Goal: Information Seeking & Learning: Learn about a topic

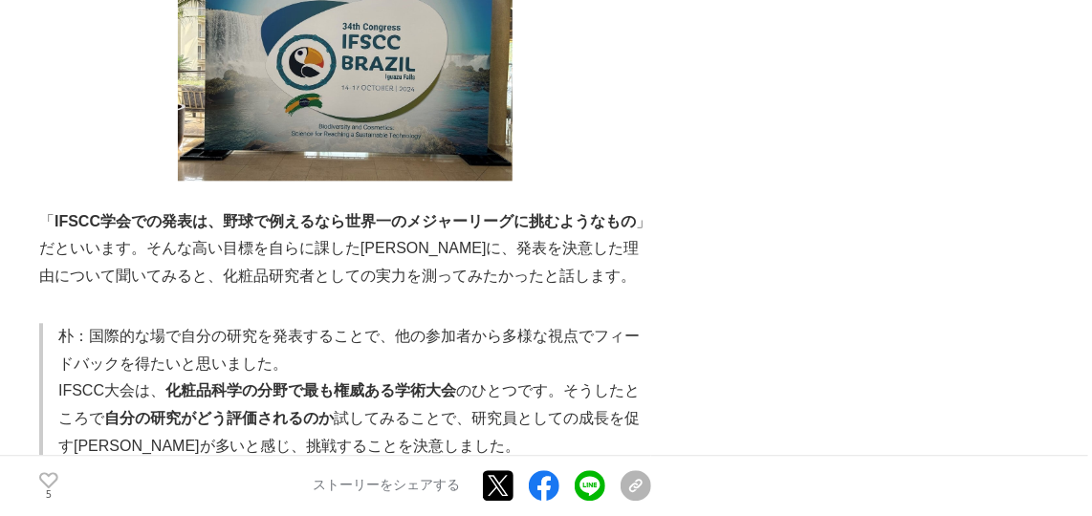
scroll to position [1564, 0]
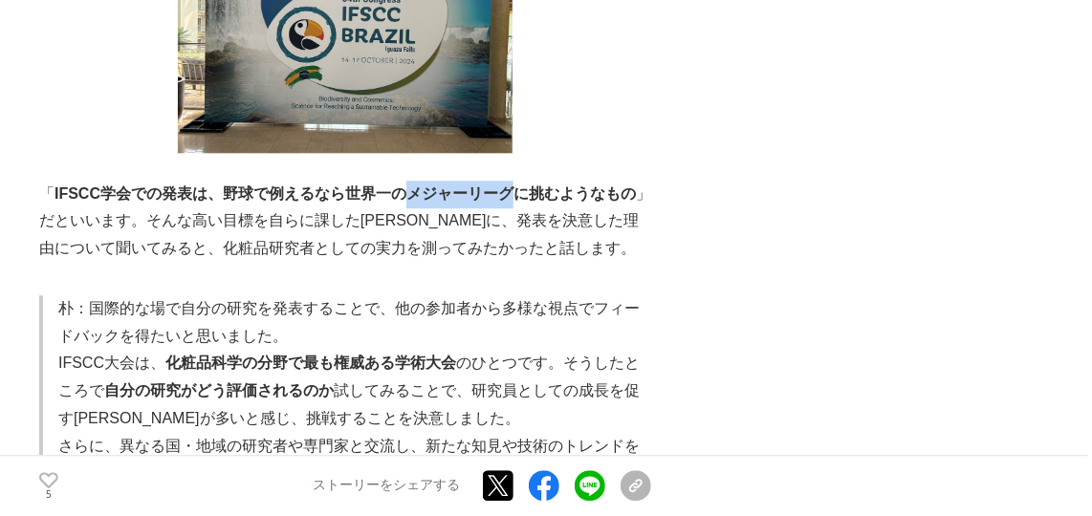
drag, startPoint x: 400, startPoint y: 198, endPoint x: 515, endPoint y: 201, distance: 115.7
click at [515, 201] on strong "IFSCC学会での発表は、野球で例えるなら世界一のメジャーリーグに挑むようなもの" at bounding box center [344, 193] width 581 height 16
drag, startPoint x: 515, startPoint y: 201, endPoint x: 513, endPoint y: 257, distance: 56.4
click at [513, 257] on p "「 IFSCC学会での発表は、野球で例えるなら世界一のメジャーリーグに挑むようなもの 」だといいます。そんな高い目標を自らに課した[PERSON_NAME]に…" at bounding box center [345, 222] width 612 height 82
drag, startPoint x: 522, startPoint y: 194, endPoint x: 561, endPoint y: 196, distance: 39.2
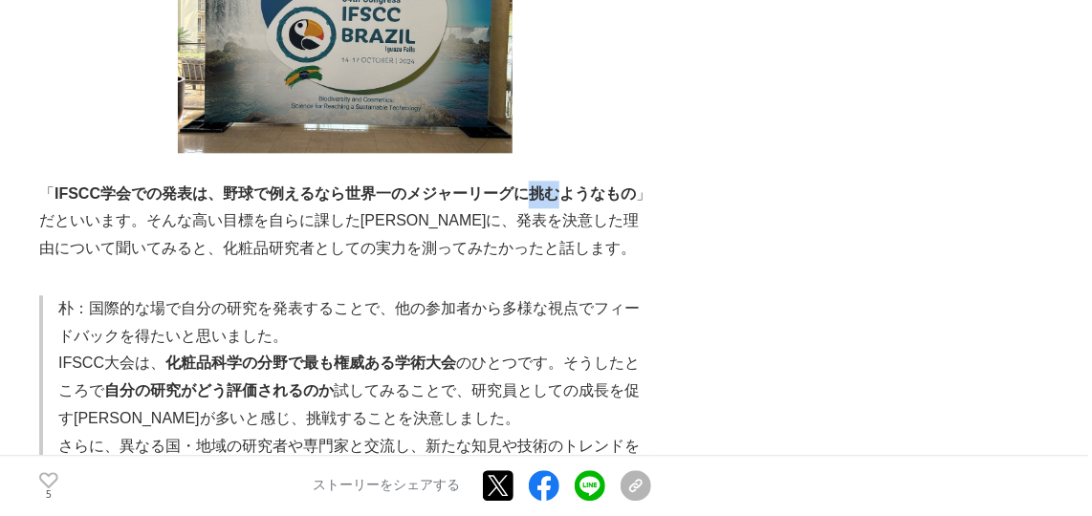
click at [561, 196] on strong "IFSCC学会での発表は、野球で例えるなら世界一のメジャーリーグに挑むようなもの" at bounding box center [344, 193] width 581 height 16
copy strong "挑む"
click at [347, 239] on p "「 IFSCC学会での発表は、野球で例えるなら世界一のメジャーリーグに挑むようなもの 」だといいます。そんな高い目標を自らに課した[PERSON_NAME]に…" at bounding box center [345, 222] width 612 height 82
drag, startPoint x: 408, startPoint y: 195, endPoint x: 512, endPoint y: 196, distance: 104.2
click at [512, 196] on strong "IFSCC学会での発表は、野球で例えるなら世界一のメジャーリーグに挑むようなもの" at bounding box center [344, 193] width 581 height 16
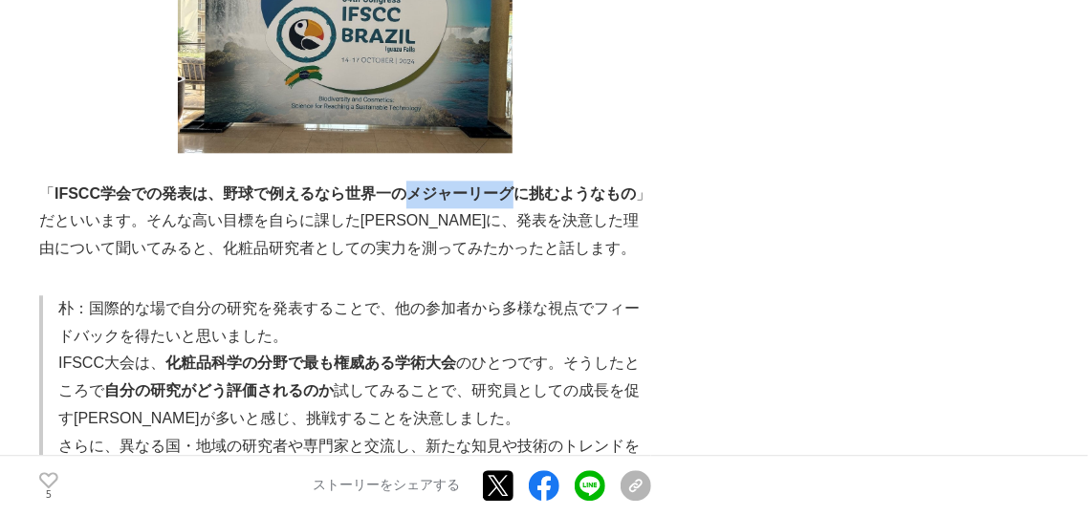
copy strong "メジャーリーグ"
click at [468, 254] on p "「 IFSCC学会での発表は、野球で例えるなら世界一のメジャーリーグに挑むようなもの 」だといいます。そんな高い目標を自らに課した[PERSON_NAME]に…" at bounding box center [345, 222] width 612 height 82
drag, startPoint x: 523, startPoint y: 195, endPoint x: 548, endPoint y: 190, distance: 25.3
click at [548, 190] on strong "IFSCC学会での発表は、野球で例えるなら世界一のメジャーリーグに挑むようなもの" at bounding box center [344, 193] width 581 height 16
copy strong "挑む"
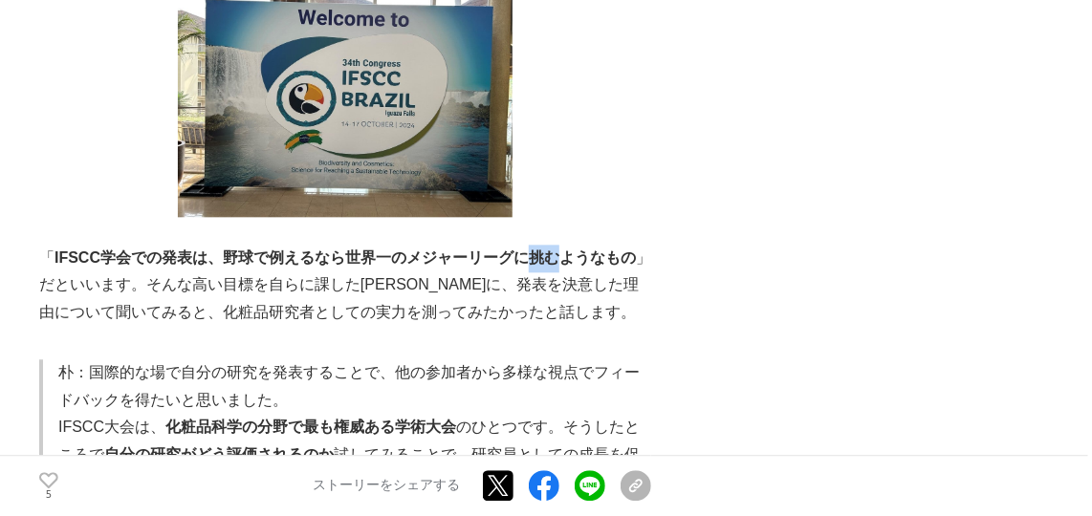
scroll to position [1390, 0]
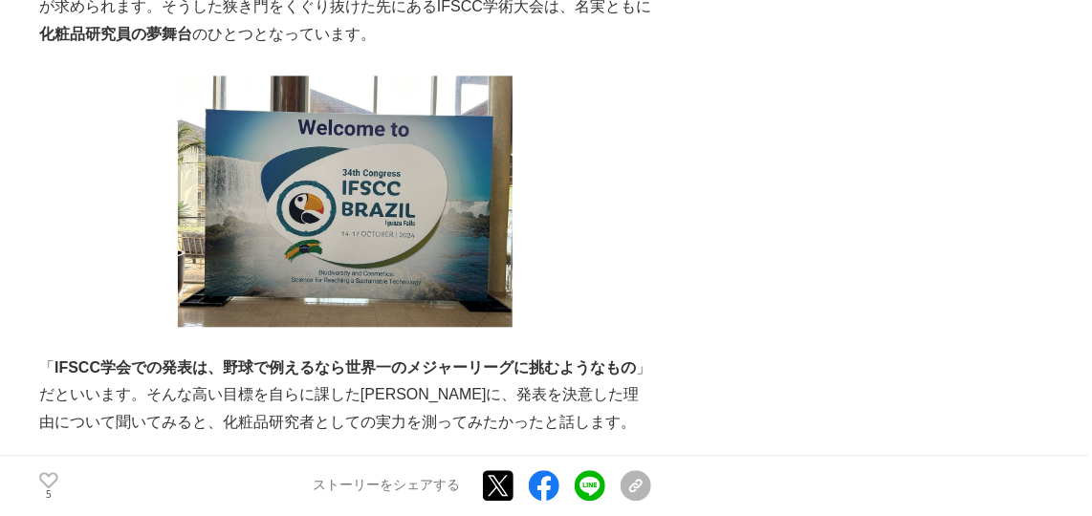
click at [616, 310] on p at bounding box center [345, 201] width 612 height 250
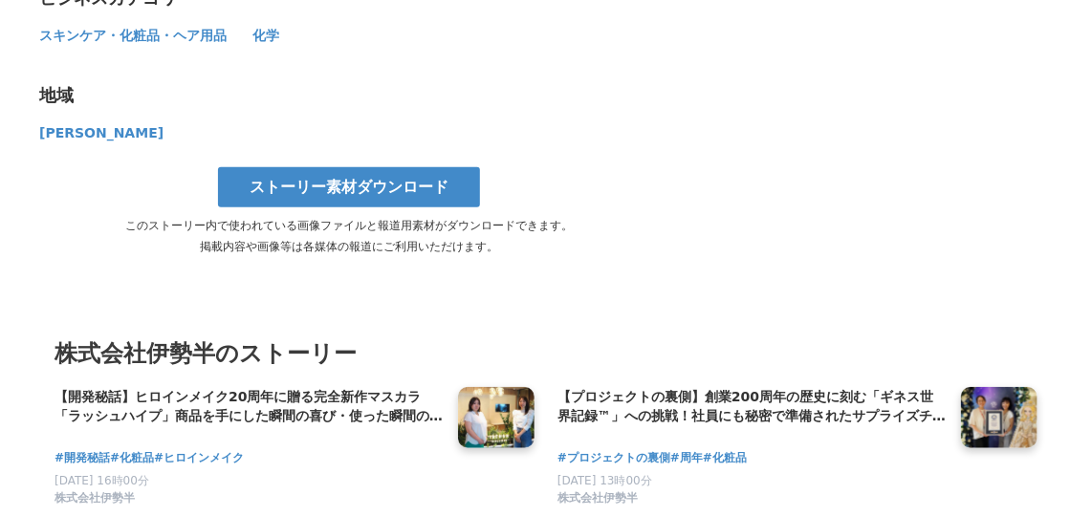
scroll to position [7994, 0]
